Goal: Information Seeking & Learning: Learn about a topic

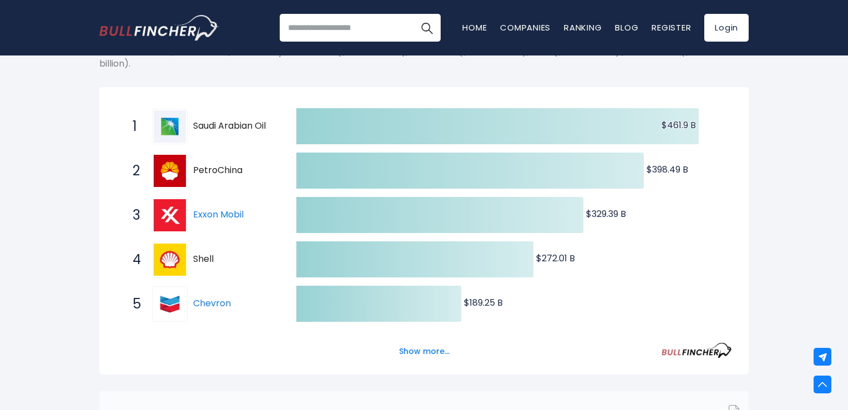
scroll to position [234, 0]
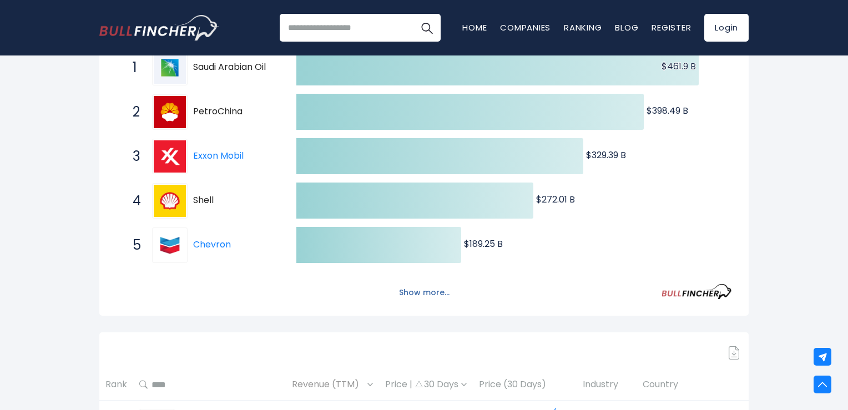
click at [418, 294] on button "Show more..." at bounding box center [424, 293] width 64 height 18
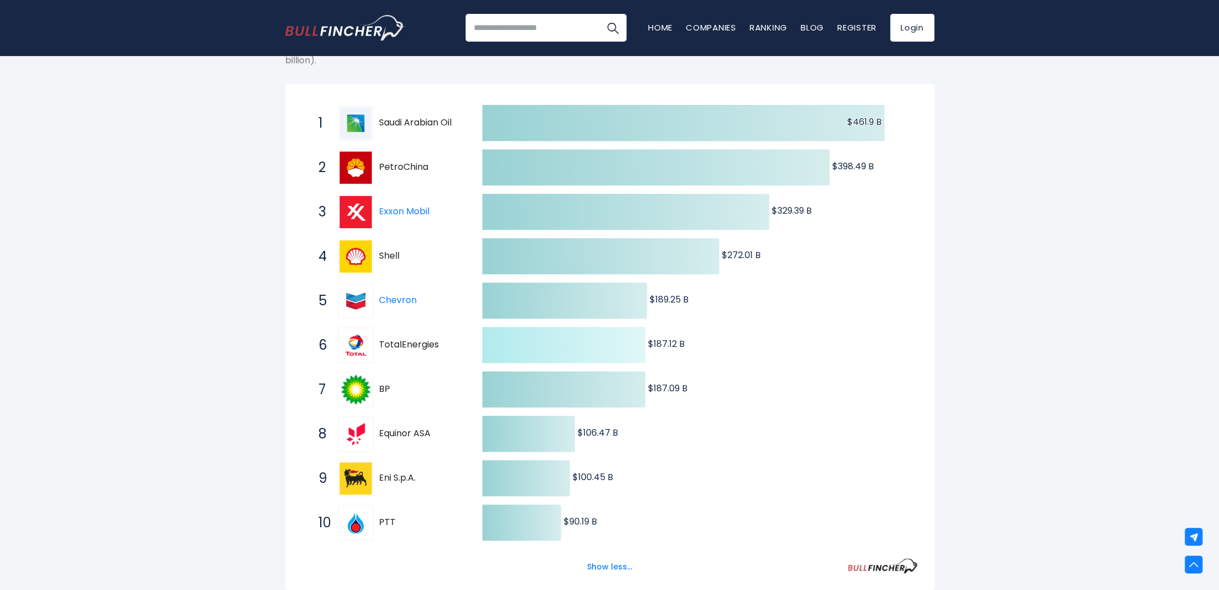
scroll to position [293, 0]
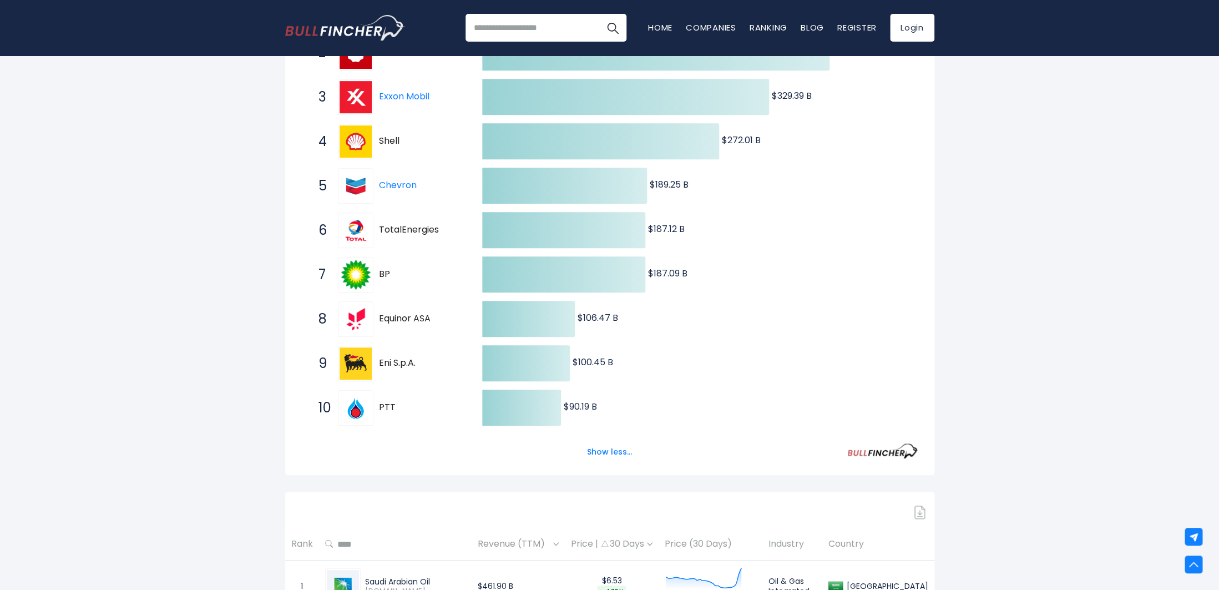
click at [639, 409] on div "Show less..." at bounding box center [610, 445] width 616 height 31
click at [630, 409] on button "Show less..." at bounding box center [609, 452] width 58 height 18
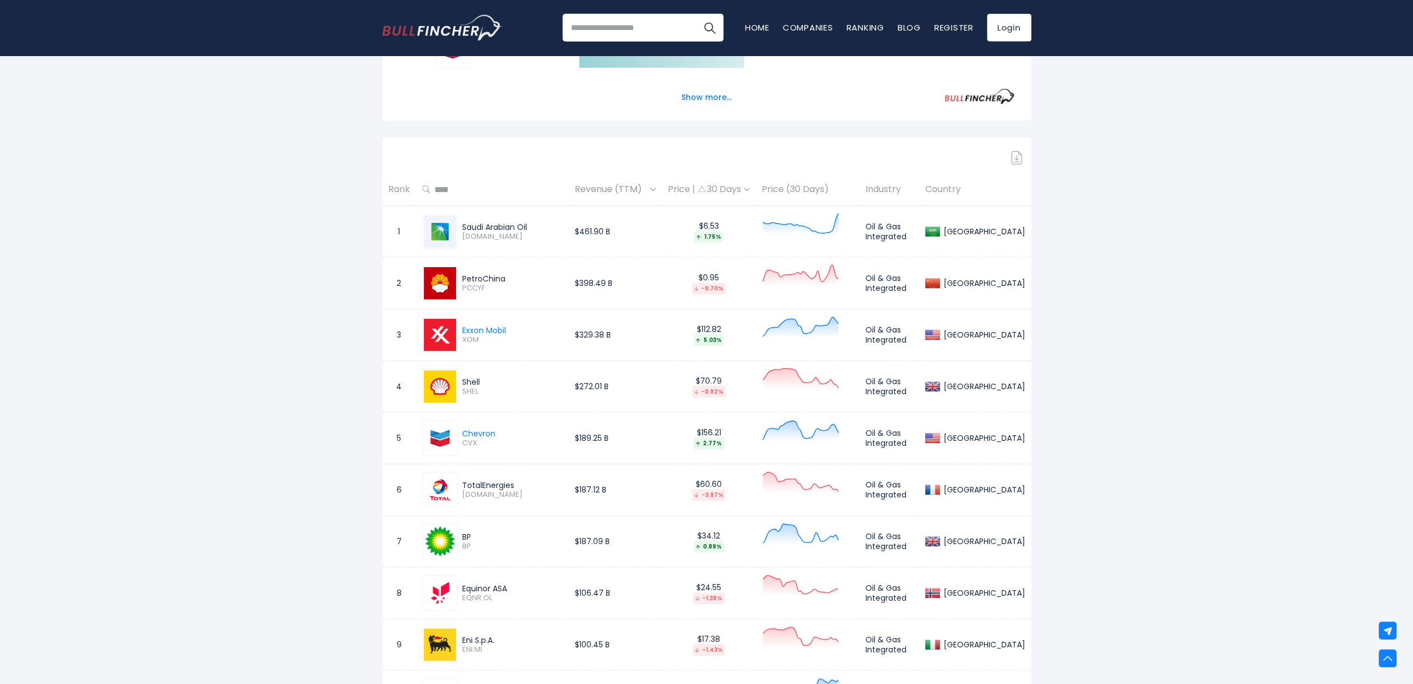
scroll to position [454, 0]
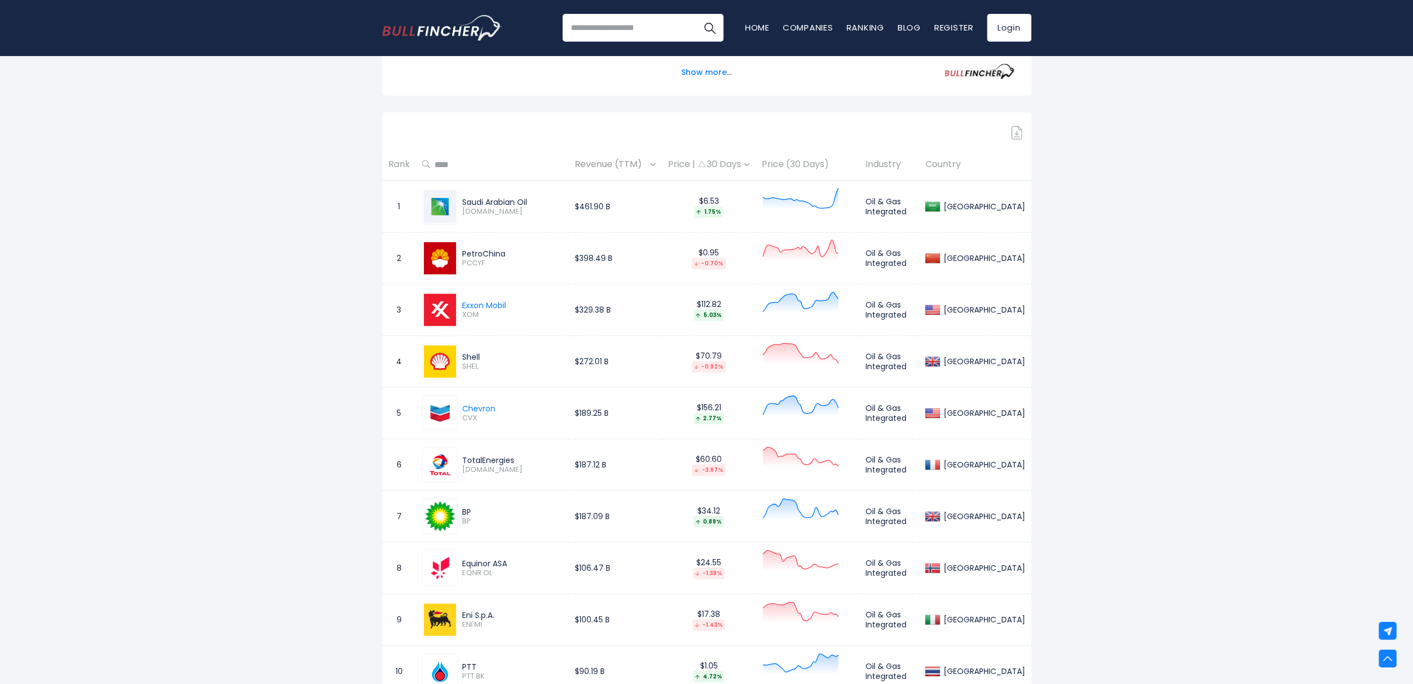
click at [662, 165] on th "Revenue (TTM)" at bounding box center [615, 164] width 93 height 33
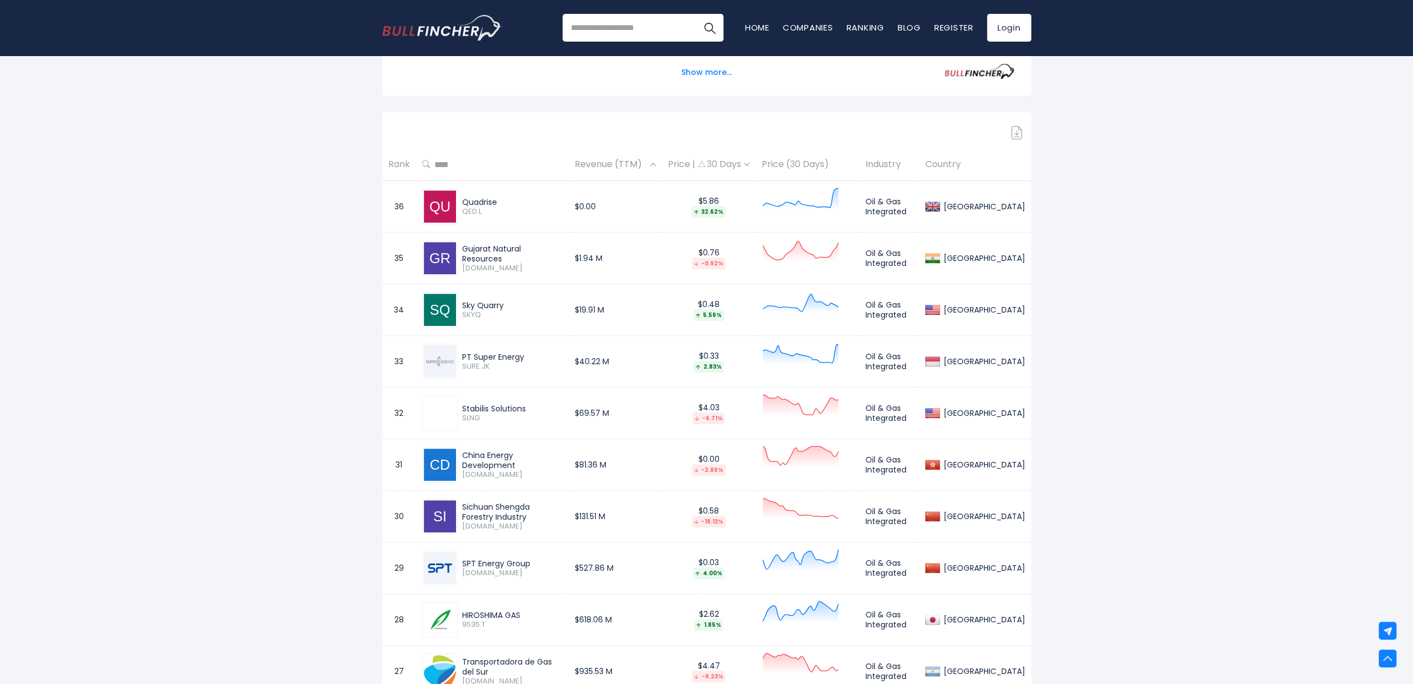
click at [647, 166] on span "Revenue (TTM)" at bounding box center [611, 164] width 73 height 17
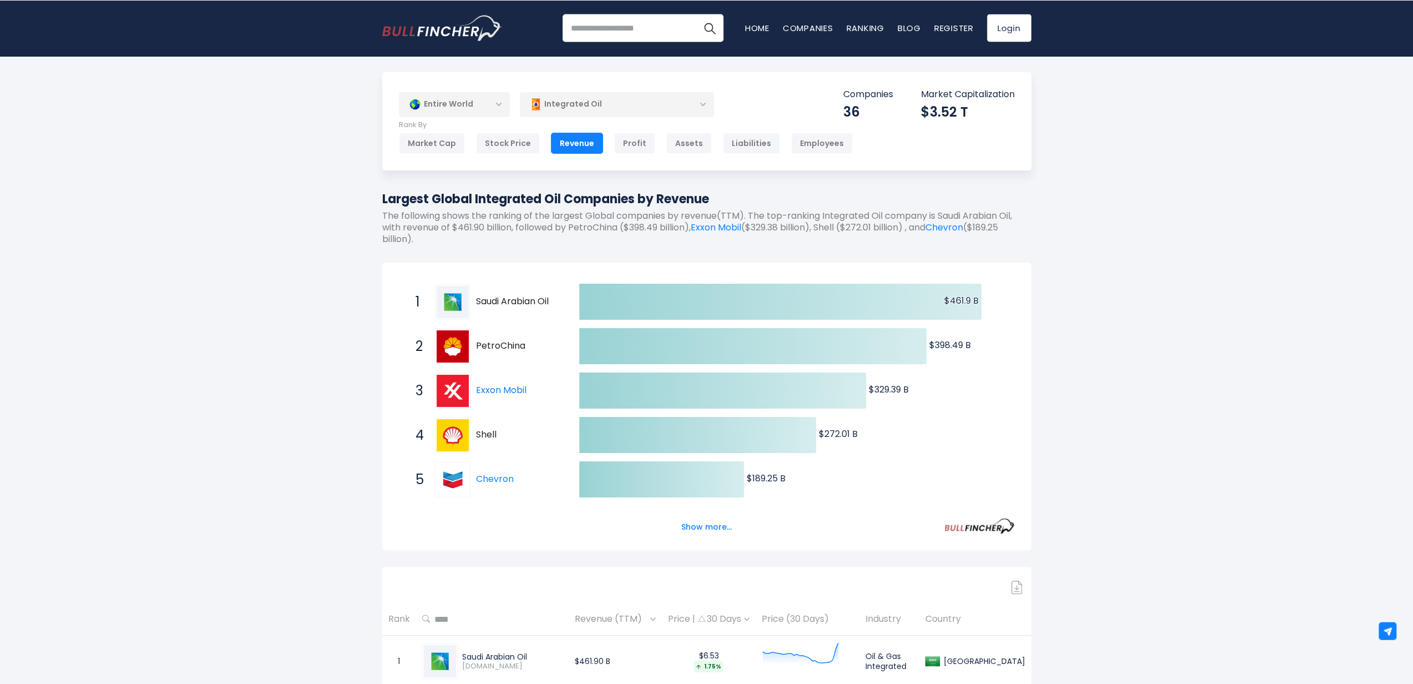
scroll to position [0, 0]
click at [442, 144] on div "Market Cap" at bounding box center [432, 143] width 66 height 21
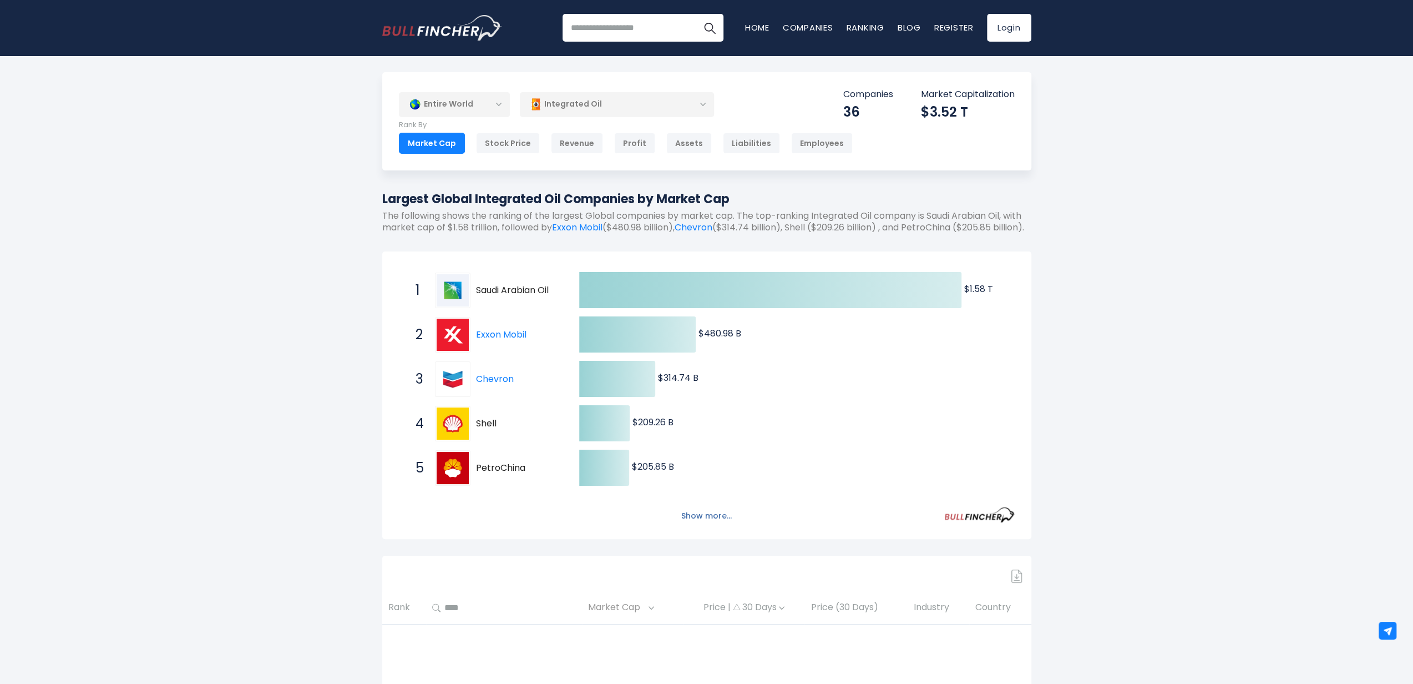
click at [735, 525] on button "Show more..." at bounding box center [707, 516] width 64 height 18
click at [727, 525] on button "Show less..." at bounding box center [706, 516] width 58 height 18
click at [717, 524] on button "Show less..." at bounding box center [706, 516] width 58 height 18
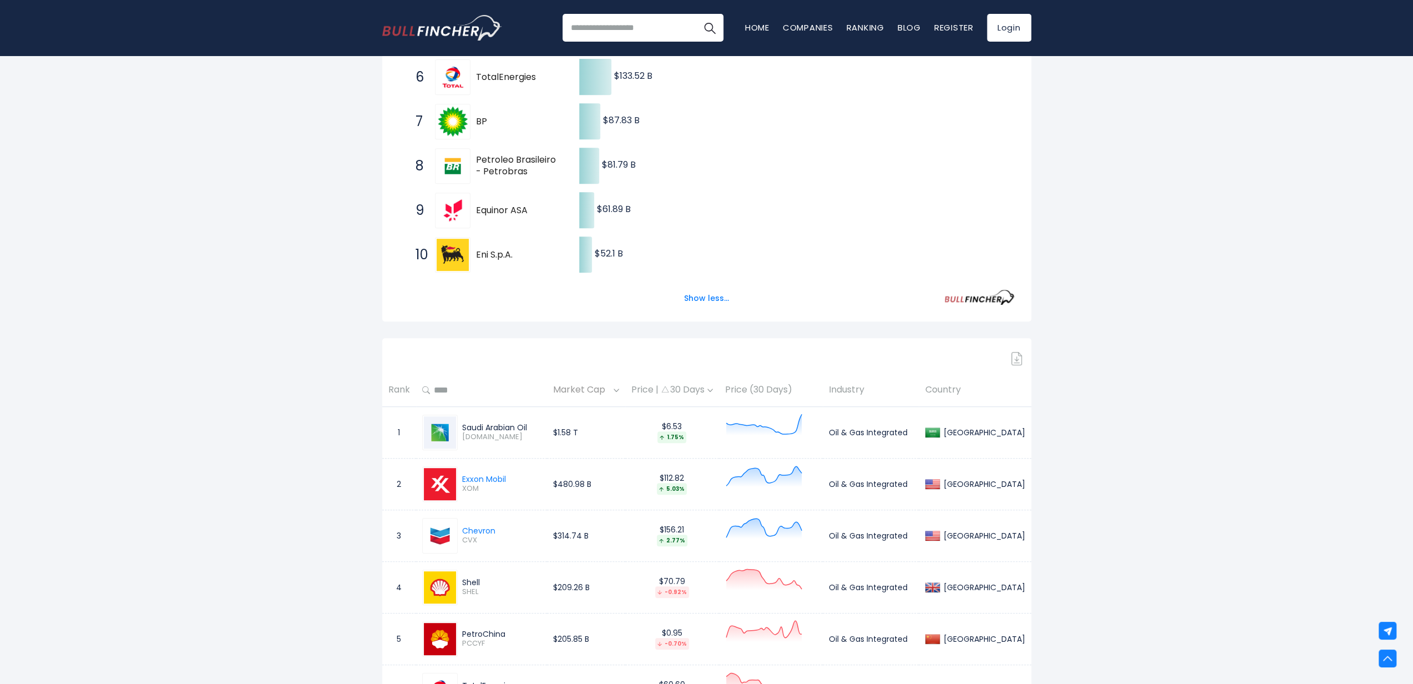
scroll to position [124, 0]
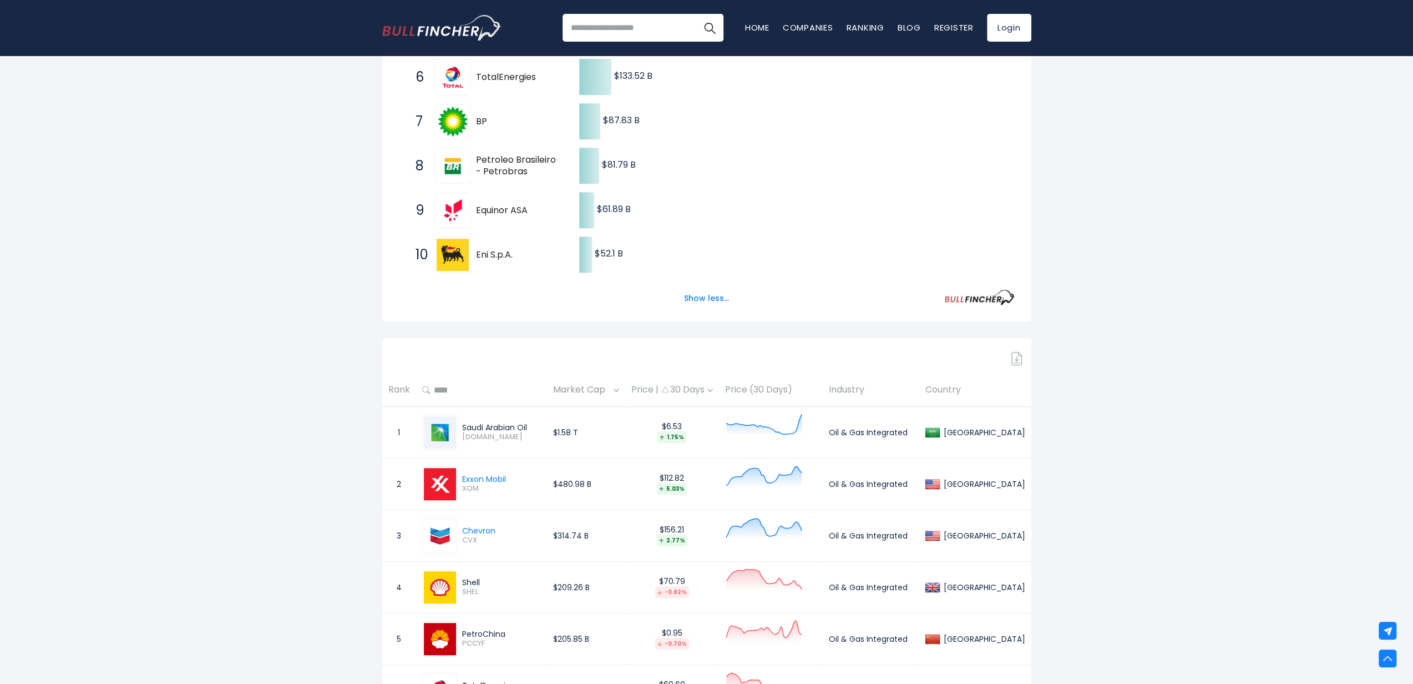
scroll to position [684, 0]
